Goal: Task Accomplishment & Management: Use online tool/utility

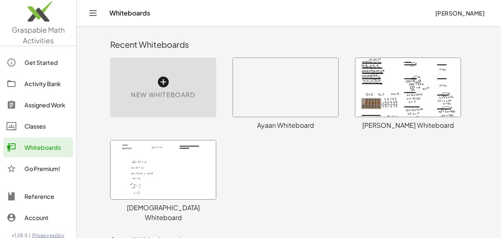
click at [160, 73] on div "New Whiteboard" at bounding box center [163, 87] width 106 height 60
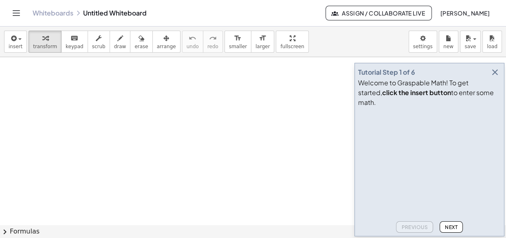
click at [48, 13] on link "Whiteboards" at bounding box center [53, 13] width 41 height 8
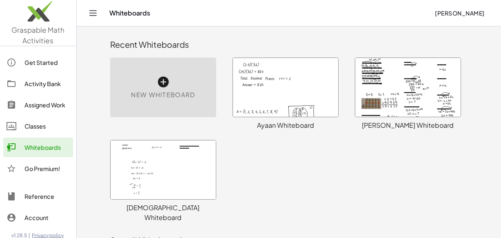
click at [159, 172] on div at bounding box center [162, 169] width 105 height 59
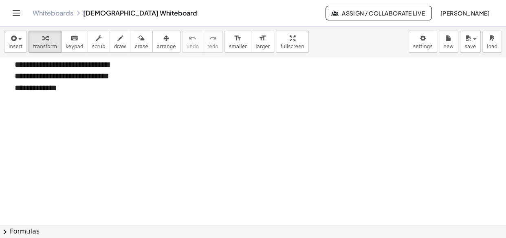
scroll to position [8128, 0]
